Goal: Information Seeking & Learning: Learn about a topic

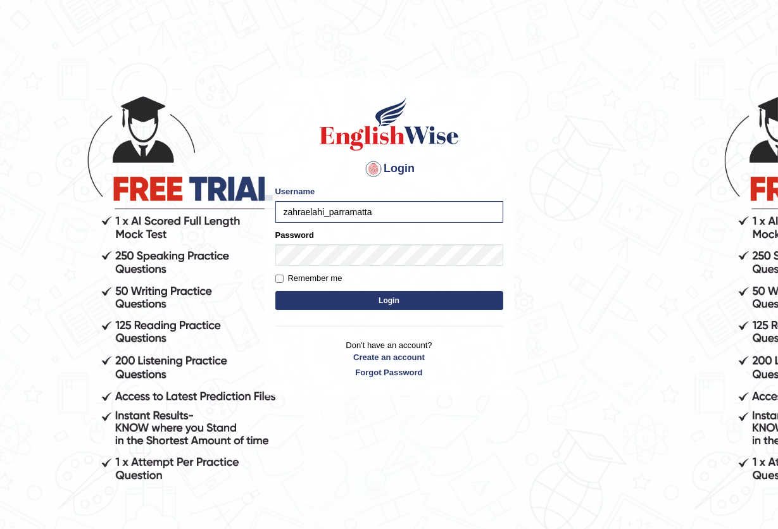
click at [346, 296] on button "Login" at bounding box center [389, 300] width 228 height 19
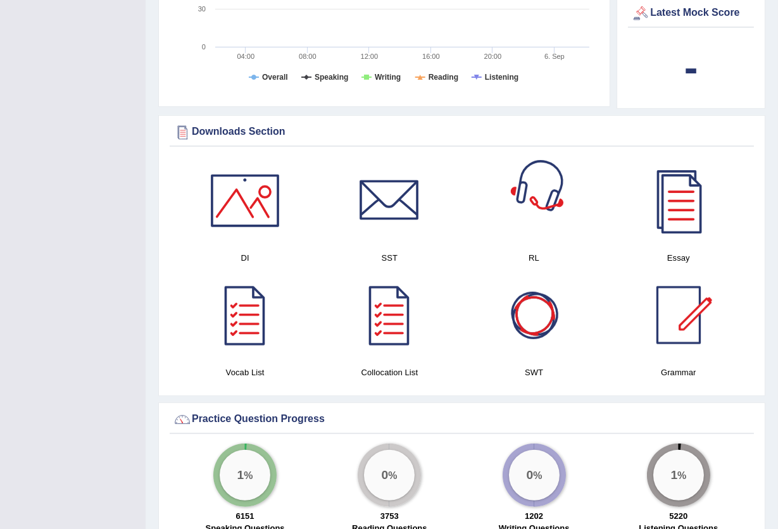
scroll to position [591, 0]
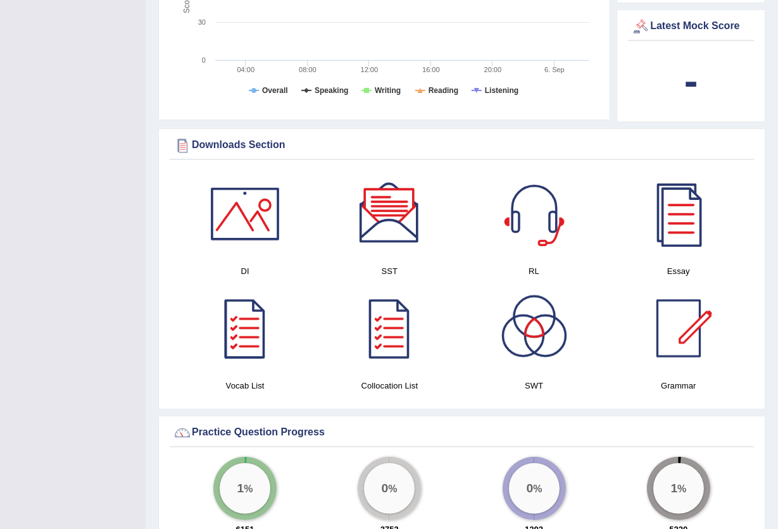
click at [244, 347] on div at bounding box center [245, 328] width 89 height 89
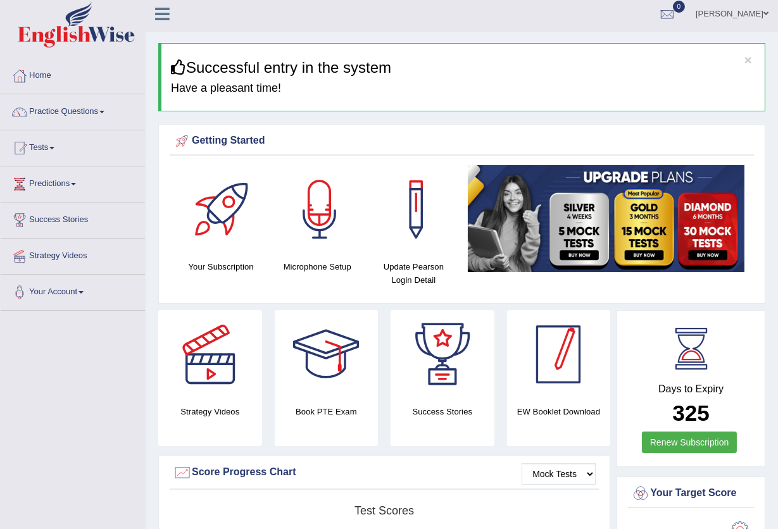
scroll to position [0, 0]
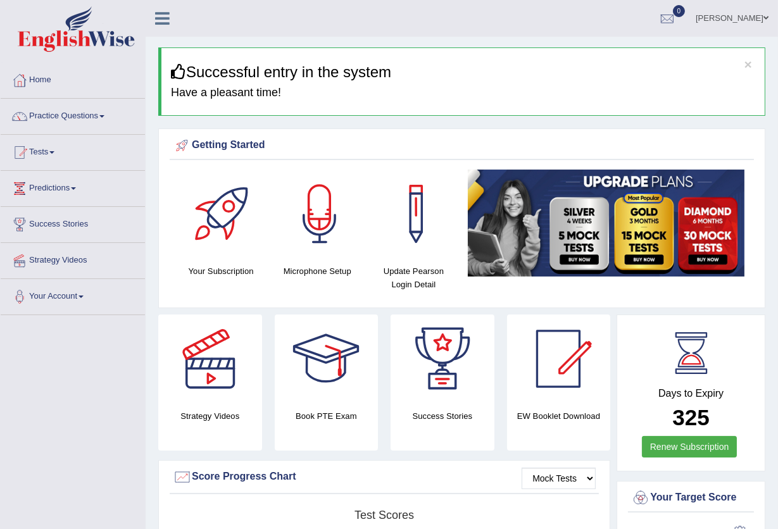
click at [104, 116] on span at bounding box center [101, 116] width 5 height 3
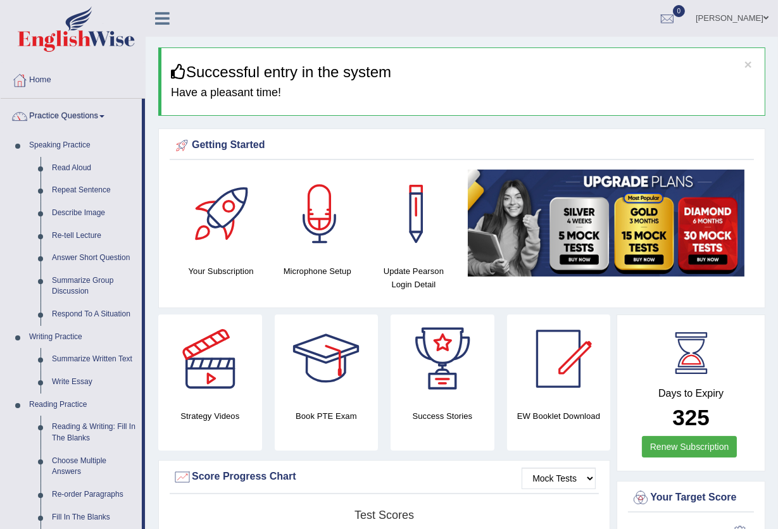
click at [104, 116] on span at bounding box center [101, 116] width 5 height 3
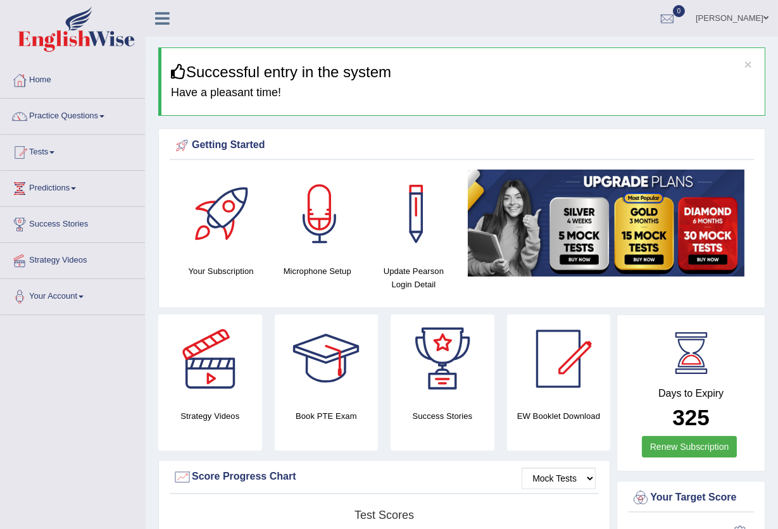
click at [107, 118] on link "Practice Questions" at bounding box center [73, 115] width 144 height 32
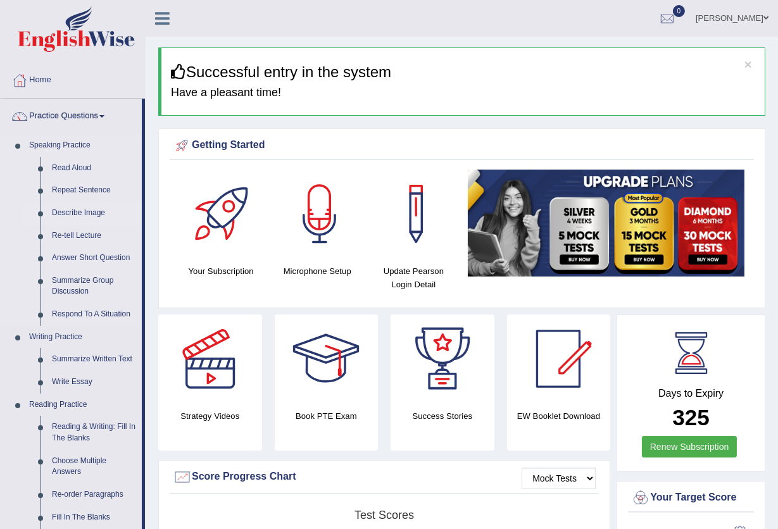
click at [87, 216] on link "Describe Image" at bounding box center [94, 213] width 96 height 23
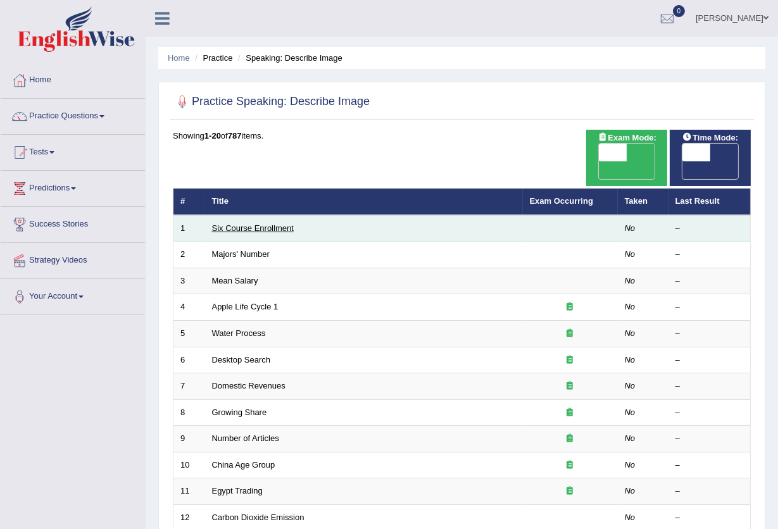
click at [267, 223] on link "Six Course Enrollment" at bounding box center [253, 227] width 82 height 9
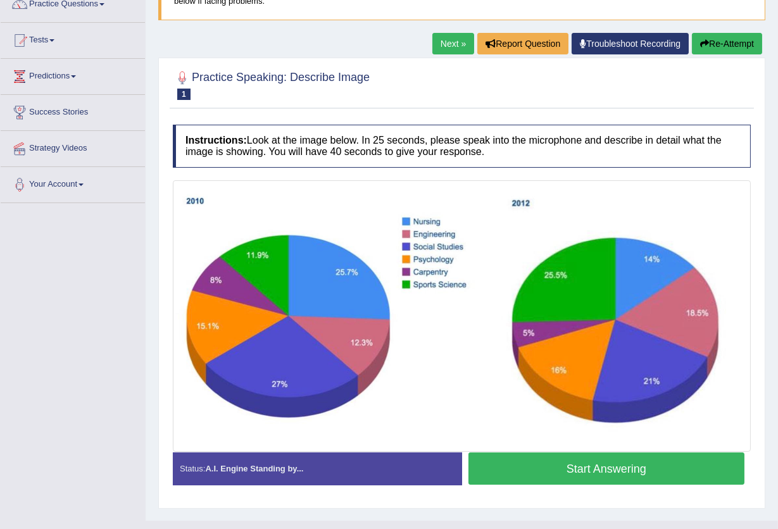
scroll to position [135, 0]
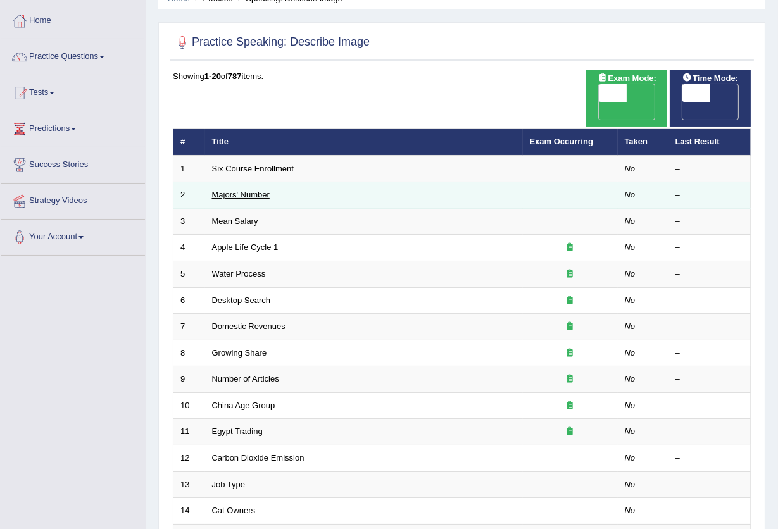
scroll to position [84, 0]
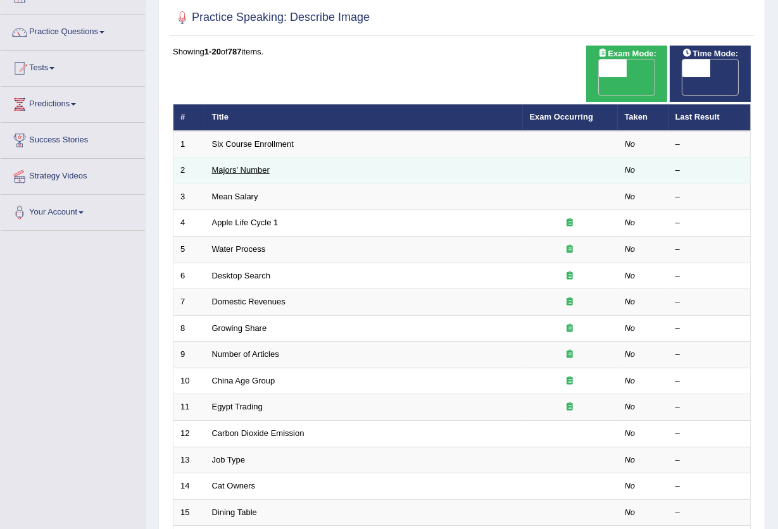
click at [262, 165] on link "Majors' Number" at bounding box center [241, 169] width 58 height 9
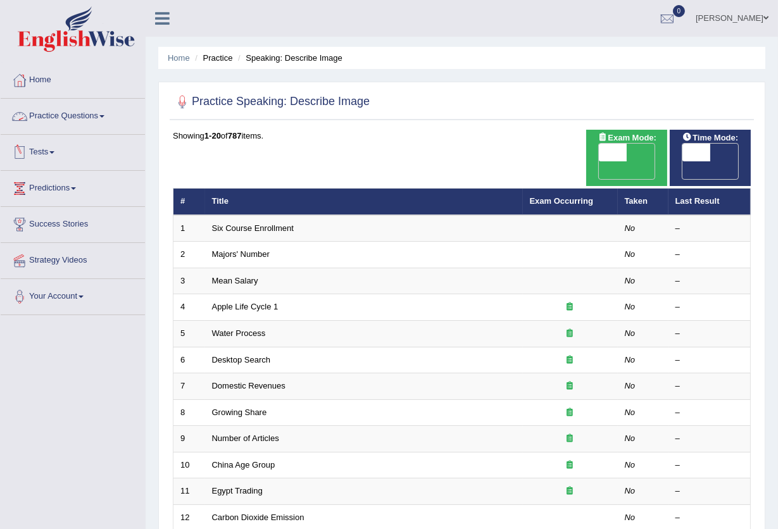
click at [104, 115] on span at bounding box center [101, 116] width 5 height 3
